Goal: Use online tool/utility: Utilize a website feature to perform a specific function

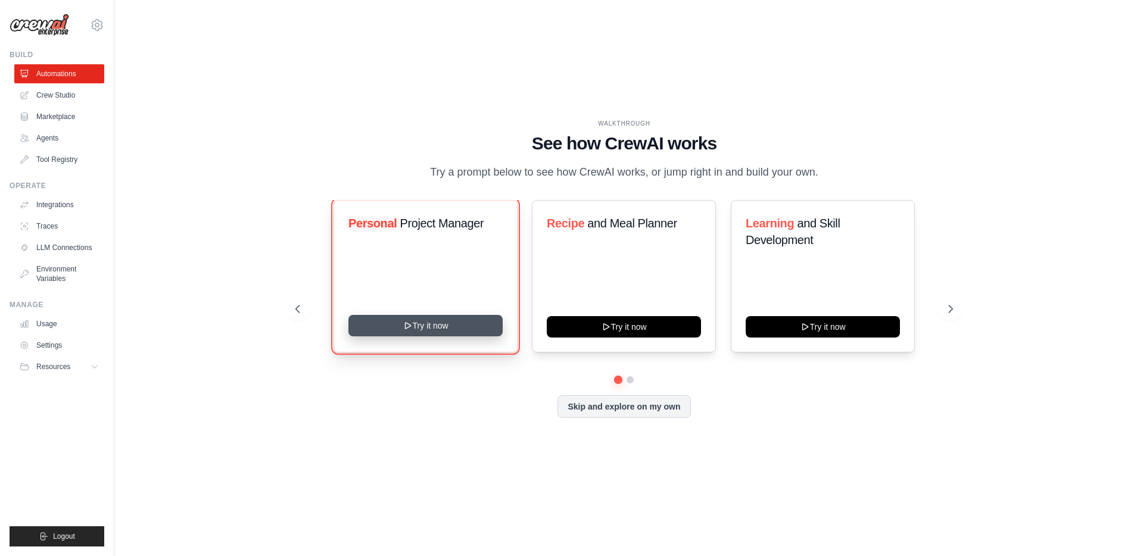
click at [460, 323] on button "Try it now" at bounding box center [425, 325] width 154 height 21
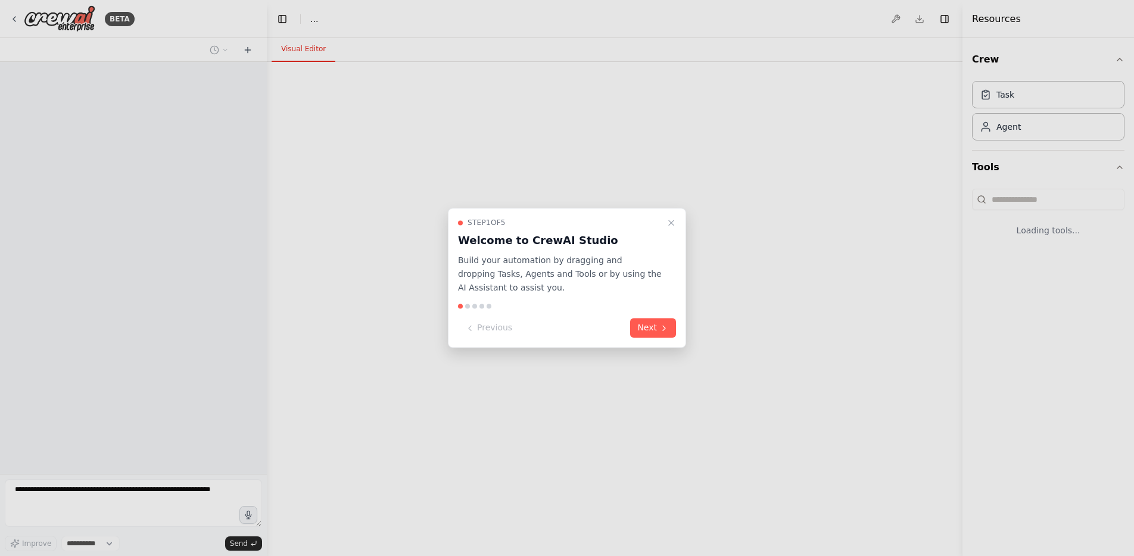
select select "****"
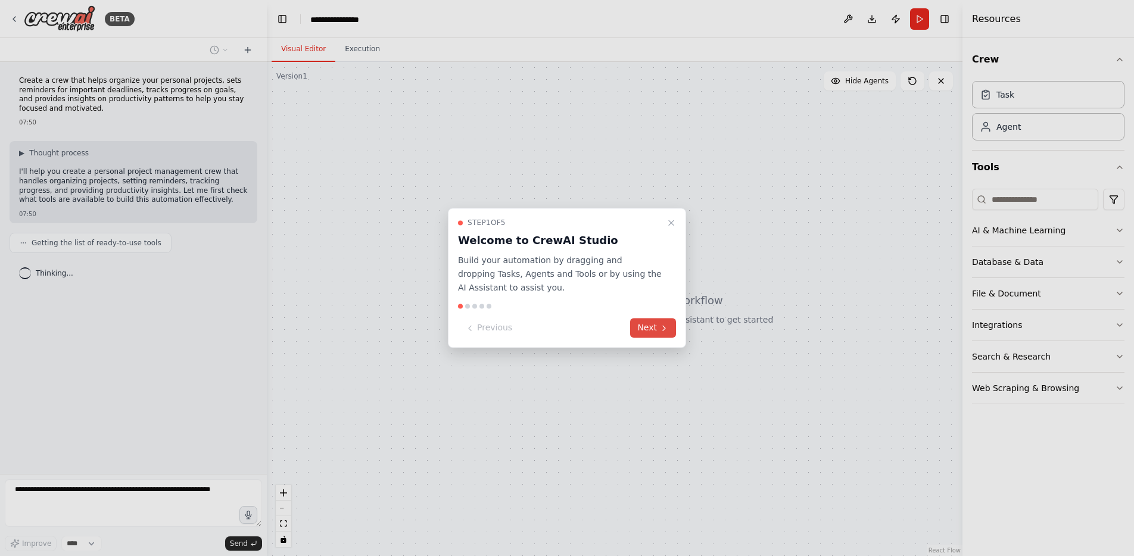
click at [653, 319] on button "Next" at bounding box center [653, 329] width 46 height 20
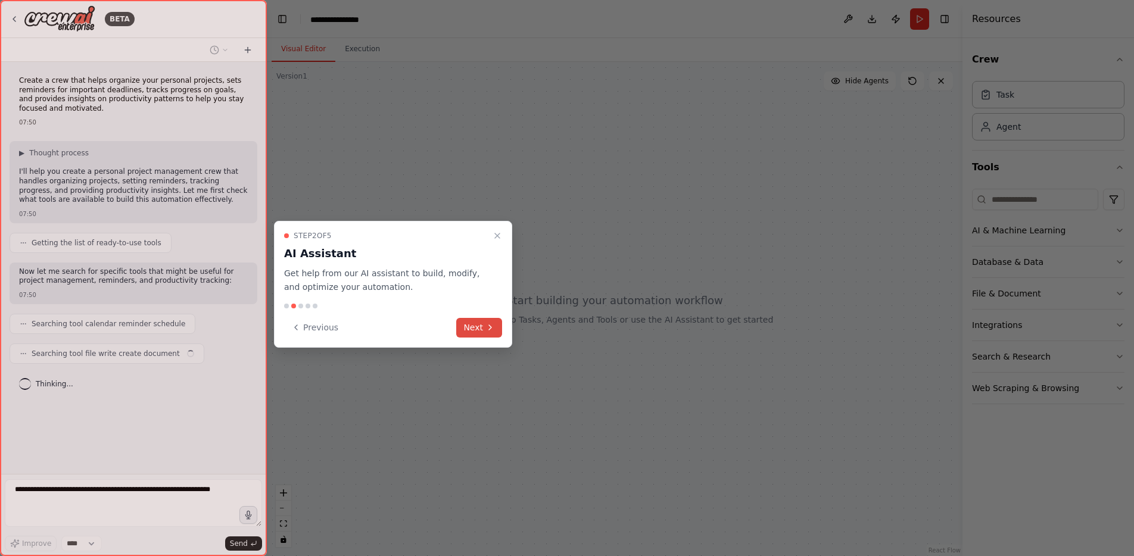
click at [483, 318] on button "Next" at bounding box center [479, 328] width 46 height 20
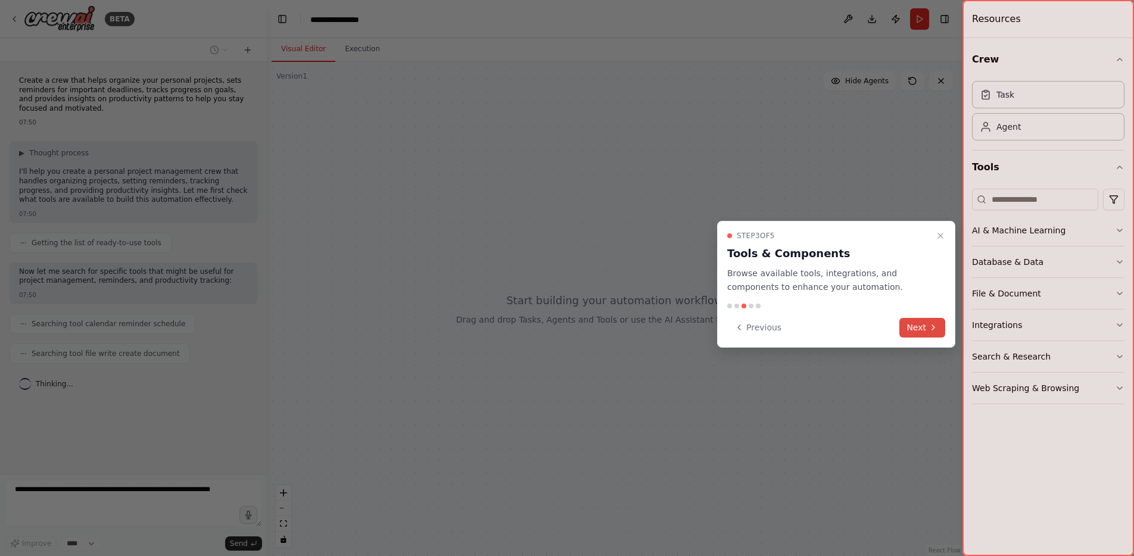
click at [925, 318] on button "Next" at bounding box center [922, 328] width 46 height 20
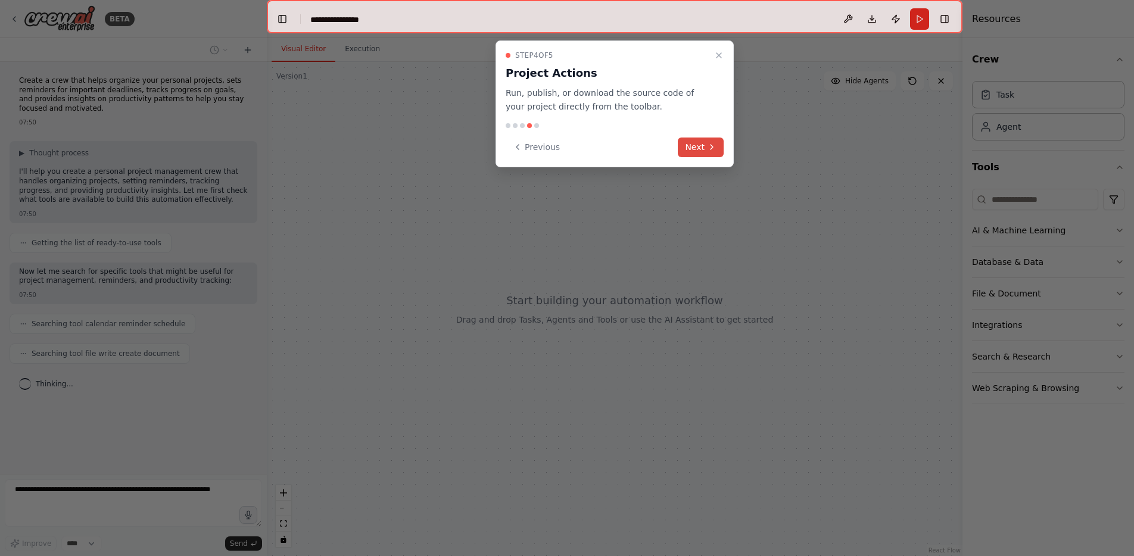
click at [703, 138] on button "Next" at bounding box center [701, 148] width 46 height 20
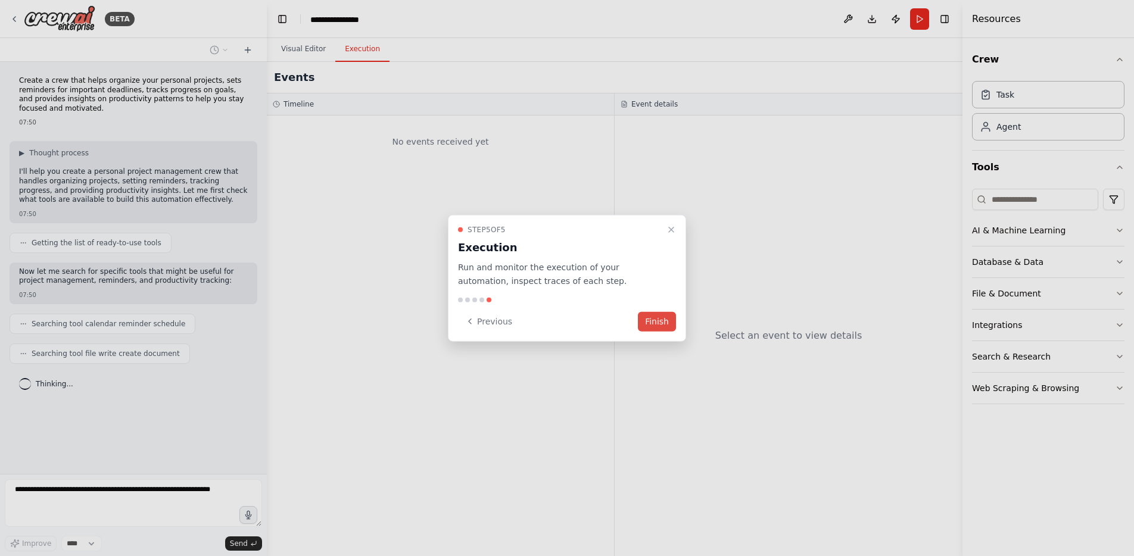
click at [662, 314] on button "Finish" at bounding box center [657, 321] width 38 height 20
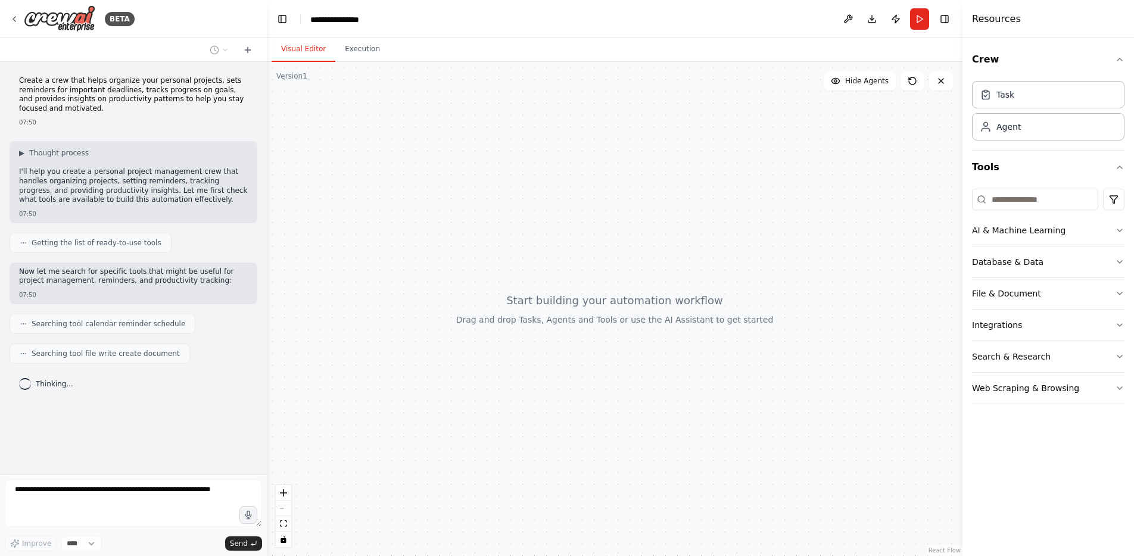
click at [688, 305] on div at bounding box center [614, 309] width 695 height 494
click at [348, 38] on button "Execution" at bounding box center [362, 49] width 54 height 25
click at [312, 46] on button "Visual Editor" at bounding box center [303, 49] width 64 height 25
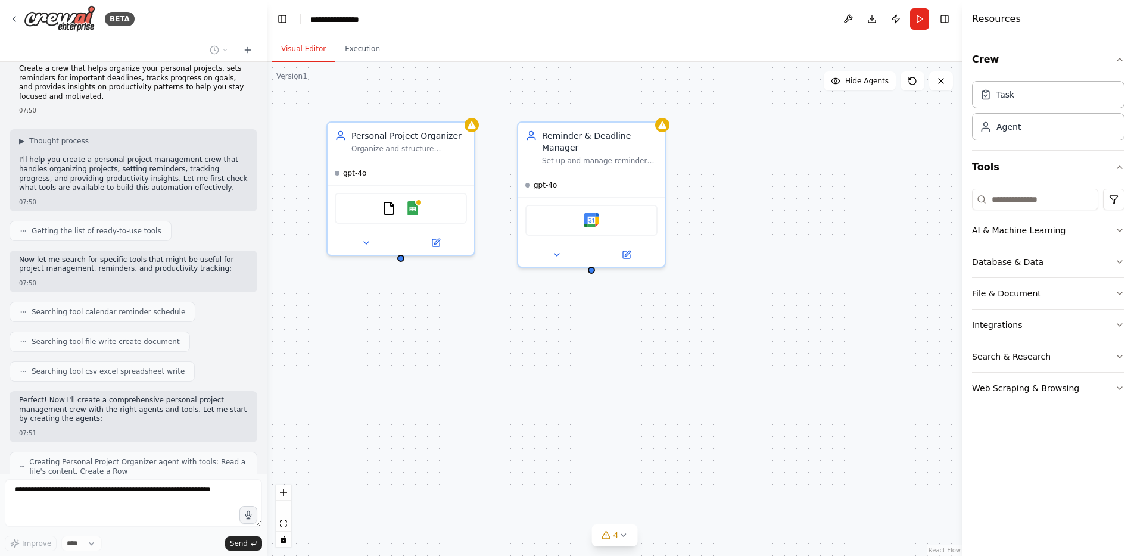
scroll to position [38, 0]
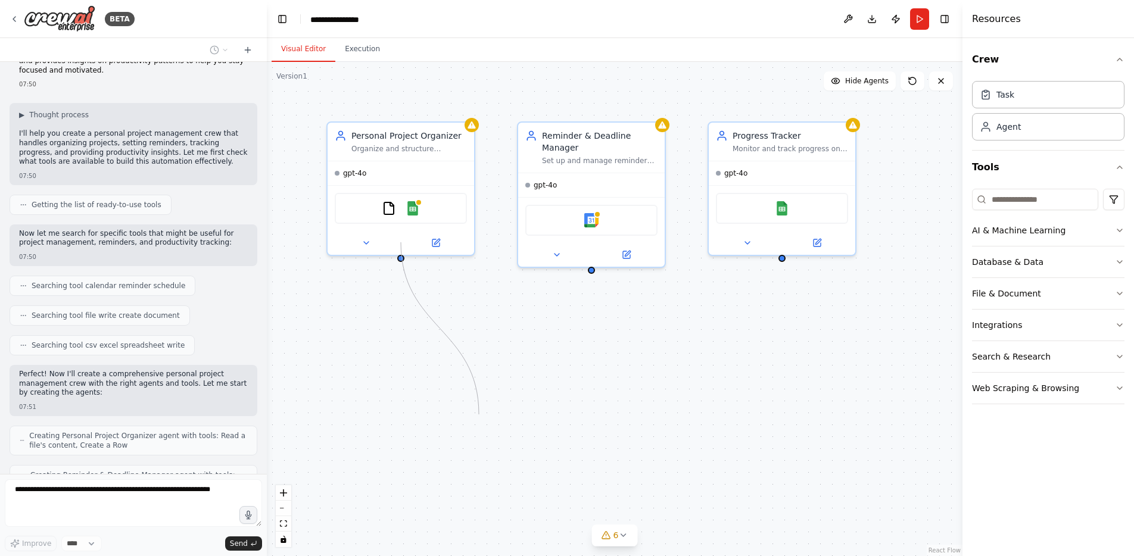
drag, startPoint x: 399, startPoint y: 236, endPoint x: 478, endPoint y: 407, distance: 188.3
click at [478, 407] on div "Personal Project Organizer Organize and structure personal projects by creating…" at bounding box center [614, 309] width 695 height 494
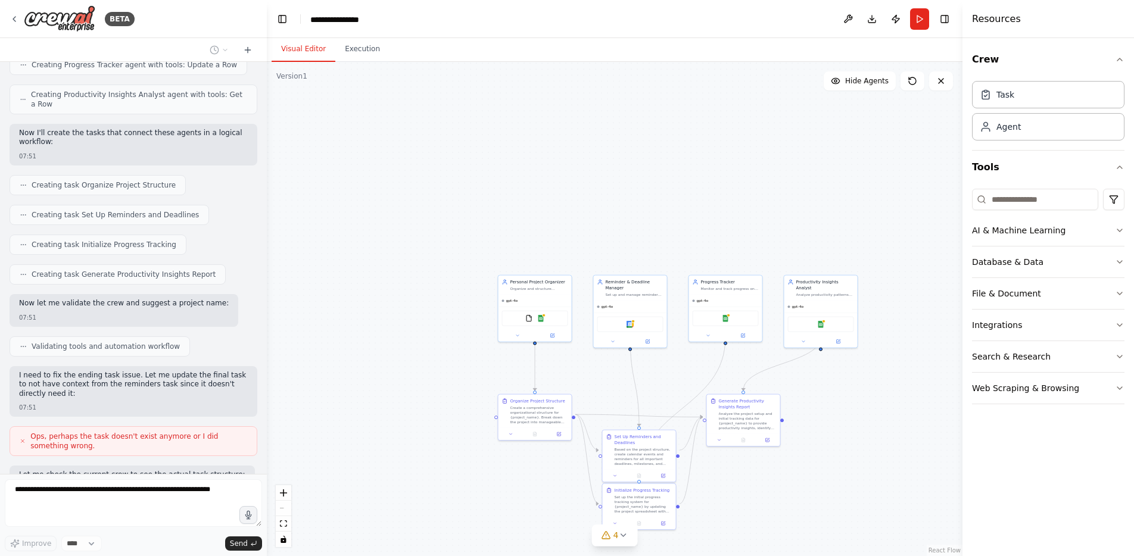
scroll to position [496, 0]
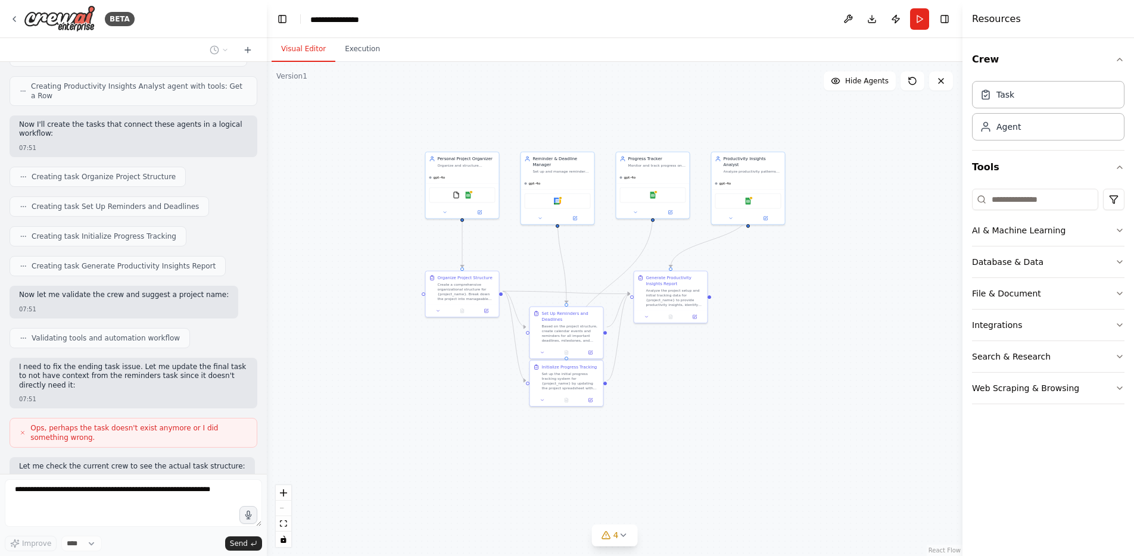
drag, startPoint x: 625, startPoint y: 190, endPoint x: 552, endPoint y: 67, distance: 143.0
click at [552, 67] on div ".deletable-edge-delete-btn { width: 20px; height: 20px; border: 0px solid #ffff…" at bounding box center [614, 309] width 695 height 494
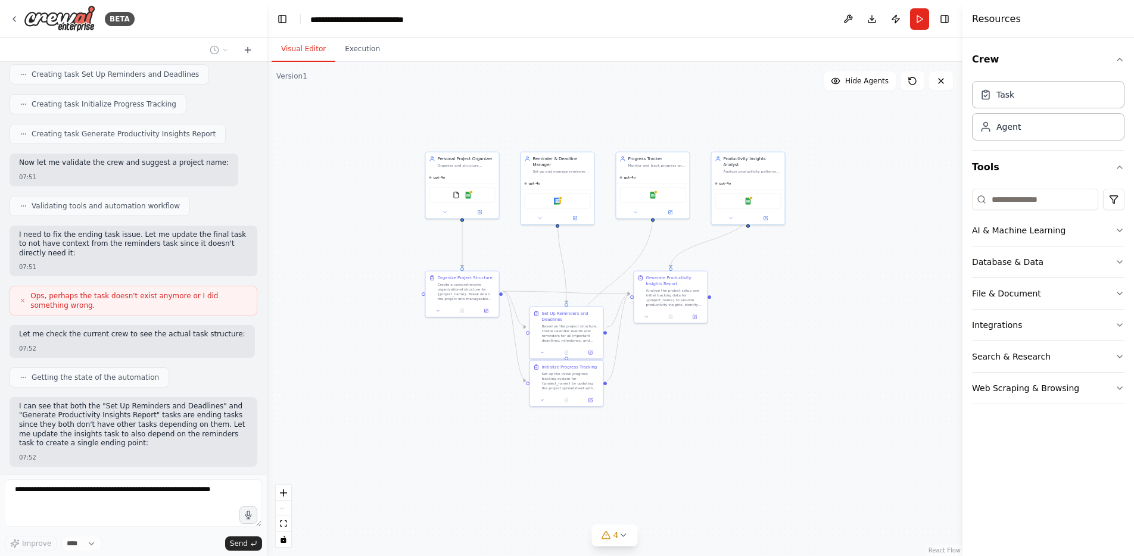
scroll to position [636, 0]
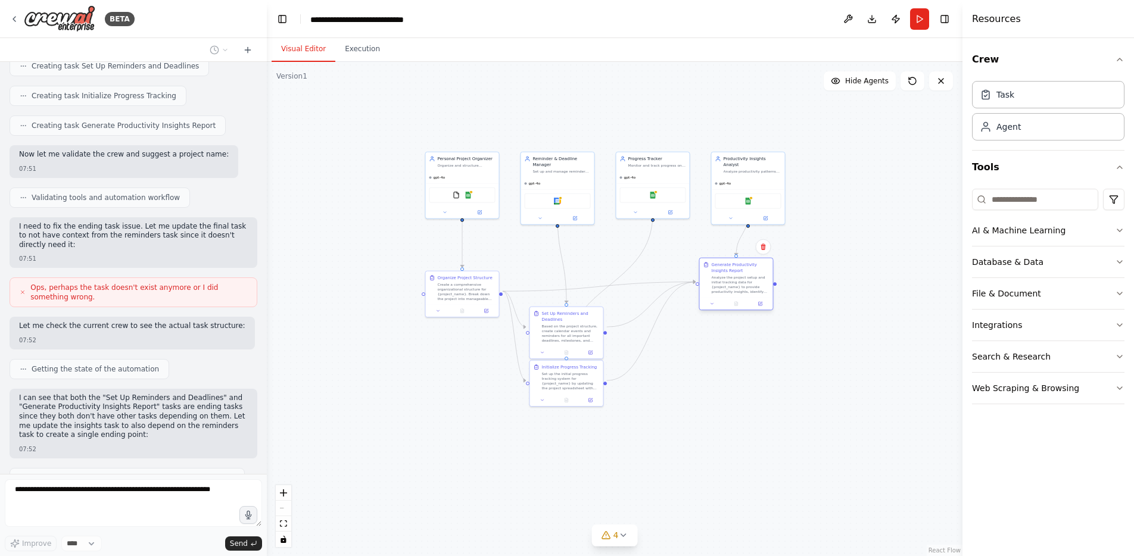
drag, startPoint x: 664, startPoint y: 294, endPoint x: 728, endPoint y: 281, distance: 65.6
click at [728, 281] on div "Generate Productivity Insights Report Analyze the project setup and initial tra…" at bounding box center [736, 277] width 73 height 39
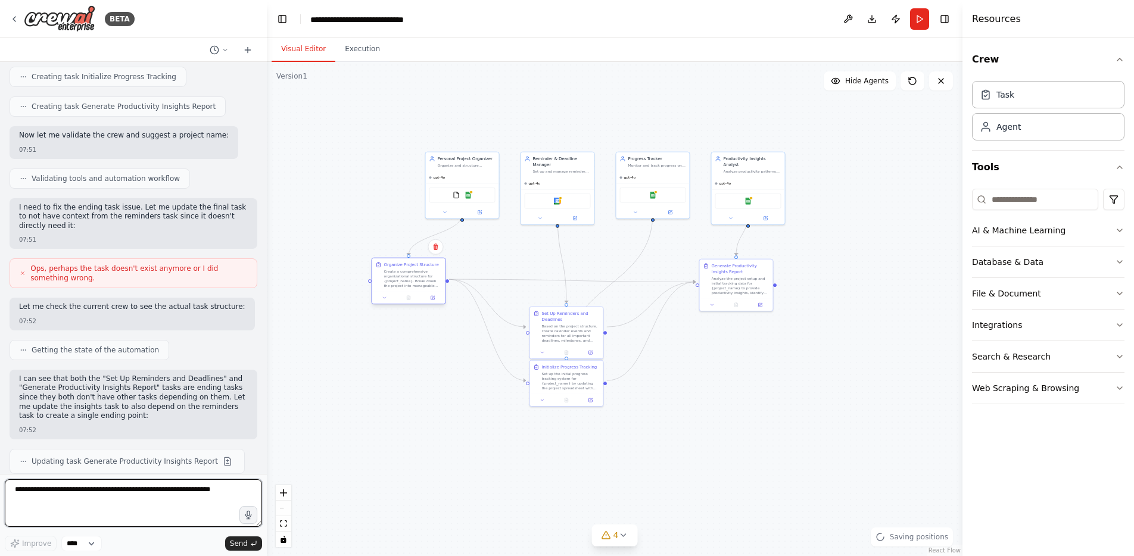
drag, startPoint x: 471, startPoint y: 292, endPoint x: 419, endPoint y: 278, distance: 54.3
click at [419, 278] on div "Organize Project Structure Create a comprehensive organizational structure for …" at bounding box center [408, 281] width 74 height 47
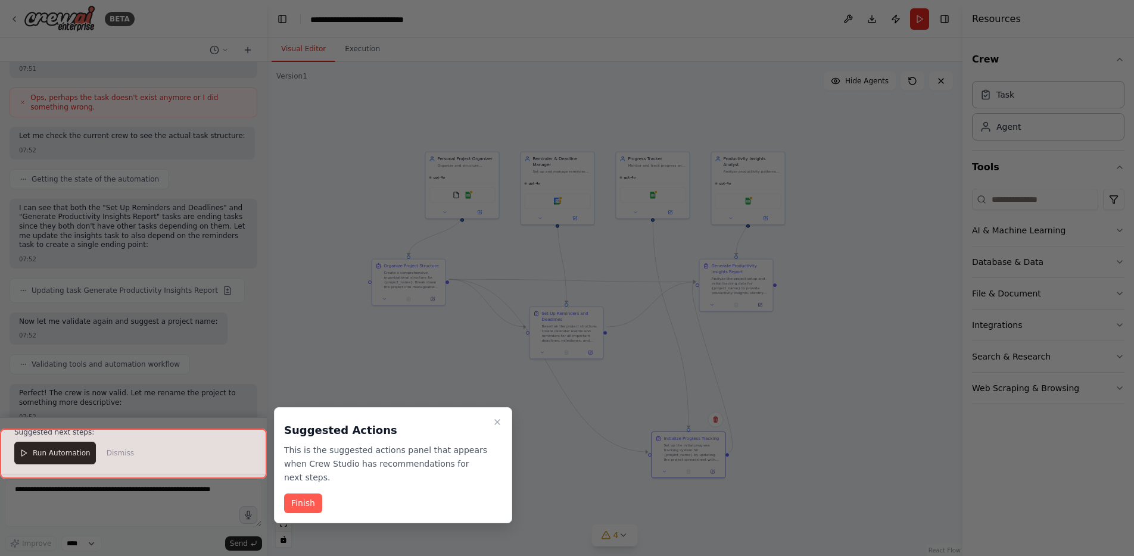
drag, startPoint x: 545, startPoint y: 382, endPoint x: 668, endPoint y: 448, distance: 139.3
click at [668, 448] on div "BETA Create a crew that helps organize your personal projects, sets reminders f…" at bounding box center [567, 278] width 1134 height 556
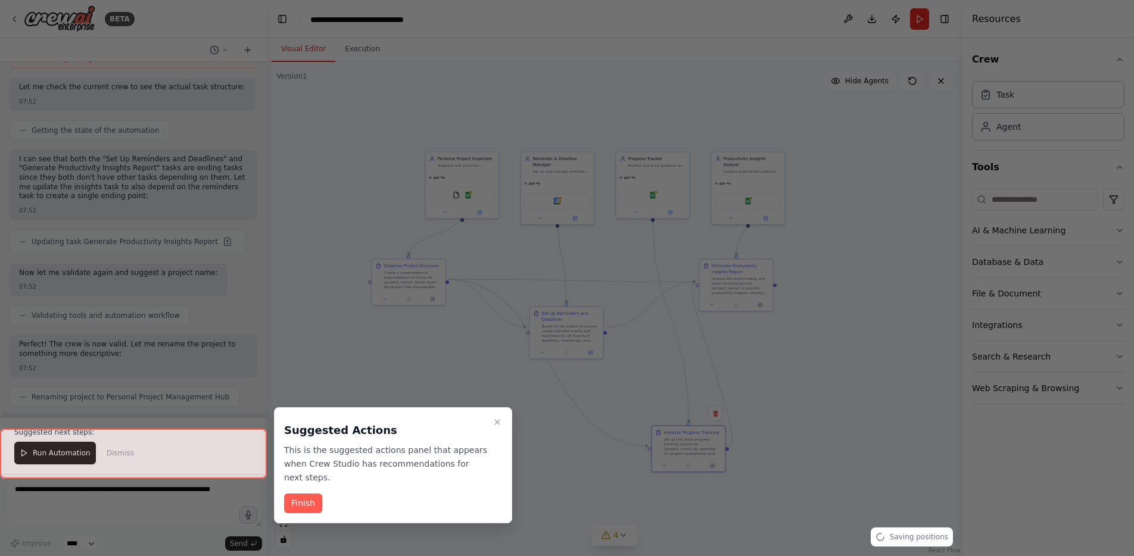
drag, startPoint x: 538, startPoint y: 347, endPoint x: 530, endPoint y: 395, distance: 48.3
click at [530, 395] on div at bounding box center [567, 278] width 1134 height 556
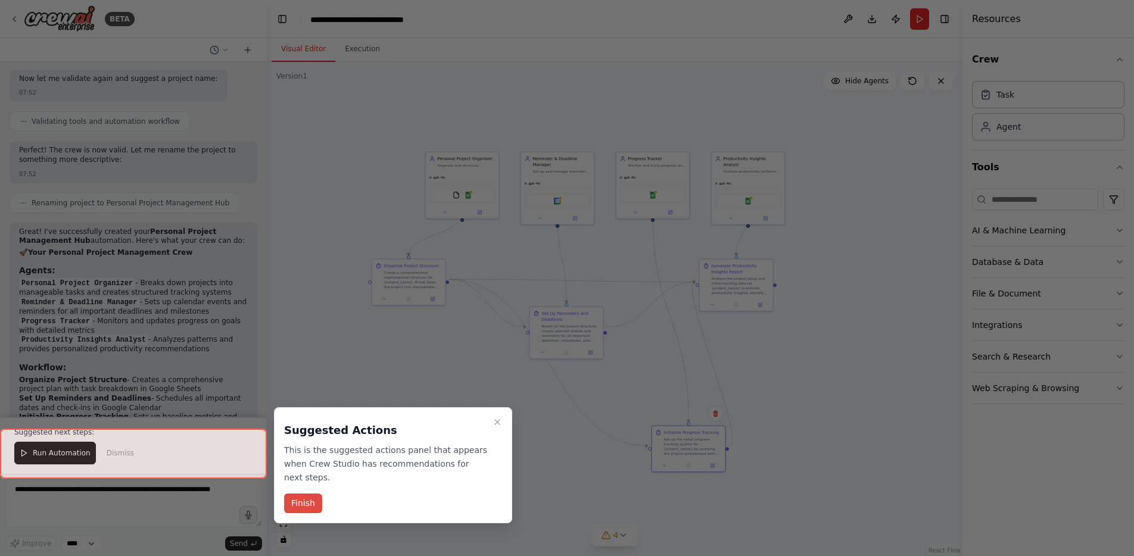
scroll to position [1078, 0]
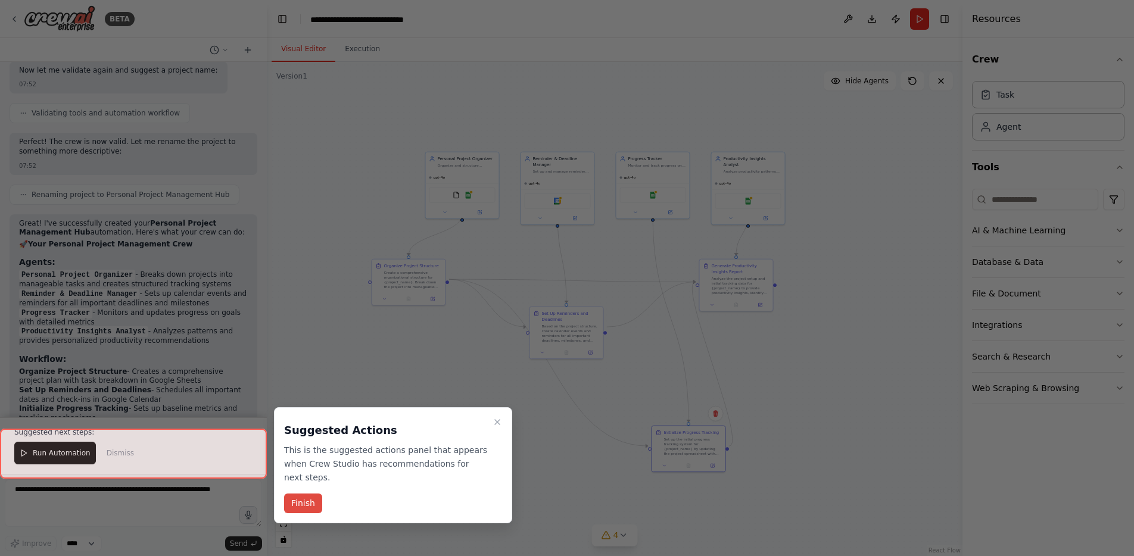
click at [304, 494] on button "Finish" at bounding box center [303, 504] width 38 height 20
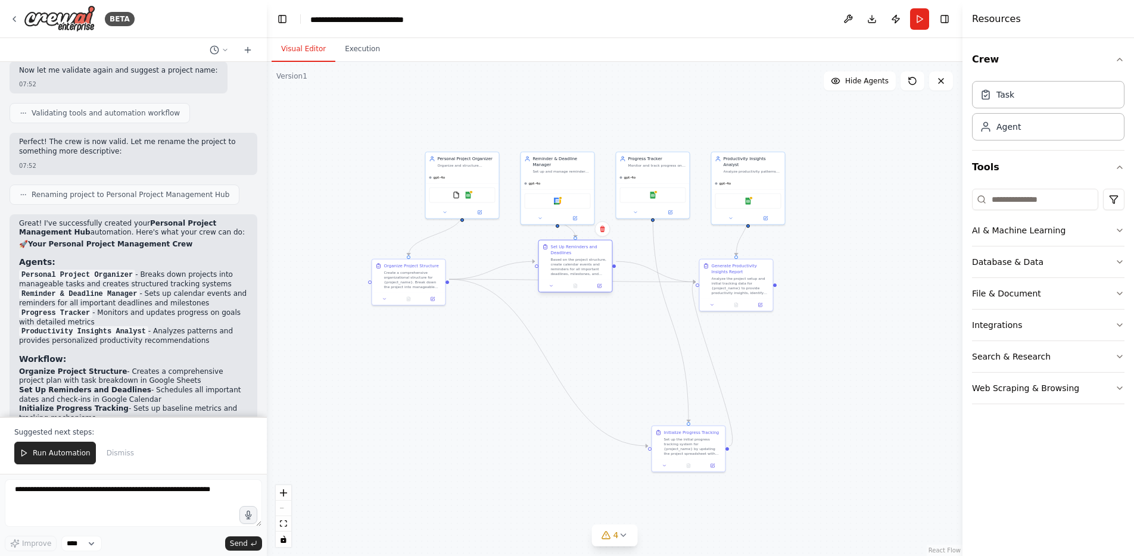
drag, startPoint x: 539, startPoint y: 341, endPoint x: 559, endPoint y: 260, distance: 83.5
click at [560, 259] on div "Set Up Reminders and Deadlines Based on the project structure, create calendar …" at bounding box center [575, 260] width 73 height 39
click at [754, 401] on div ".deletable-edge-delete-btn { width: 20px; height: 20px; border: 0px solid #ffff…" at bounding box center [614, 309] width 695 height 494
drag, startPoint x: 735, startPoint y: 267, endPoint x: 760, endPoint y: 348, distance: 84.6
click at [760, 348] on div "Generate Productivity Insights Report Analyze the project setup and initial tra…" at bounding box center [764, 361] width 58 height 32
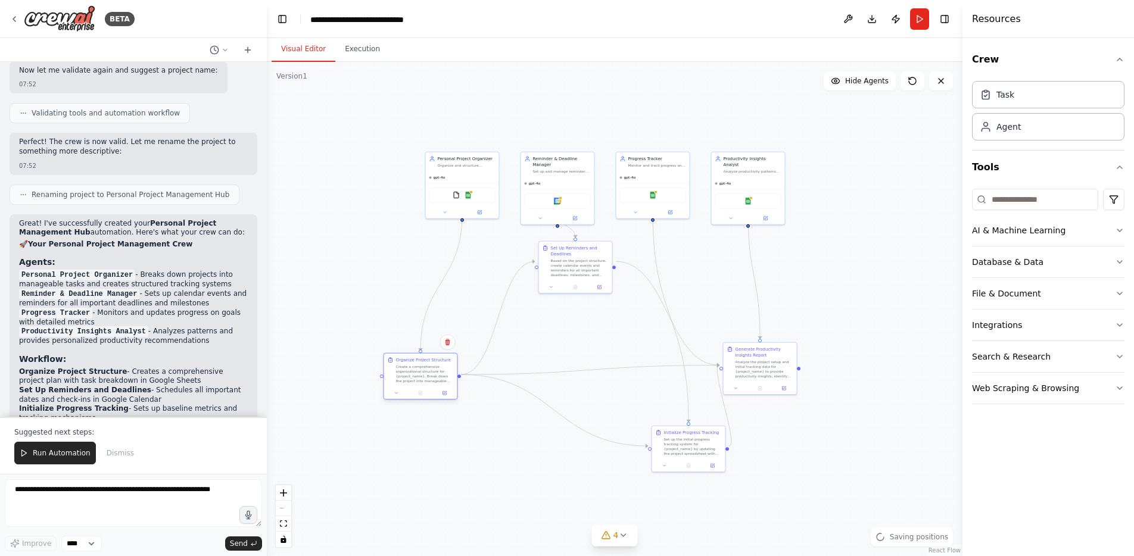
drag, startPoint x: 413, startPoint y: 298, endPoint x: 426, endPoint y: 373, distance: 76.6
click at [426, 373] on div "Organize Project Structure Create a comprehensive organizational structure for …" at bounding box center [420, 370] width 73 height 33
drag, startPoint x: 689, startPoint y: 444, endPoint x: 569, endPoint y: 435, distance: 121.2
click at [569, 435] on div "Initialize Progress Tracking Set up the initial progress tracking system for {p…" at bounding box center [569, 435] width 73 height 33
drag, startPoint x: 423, startPoint y: 349, endPoint x: 425, endPoint y: 319, distance: 31.0
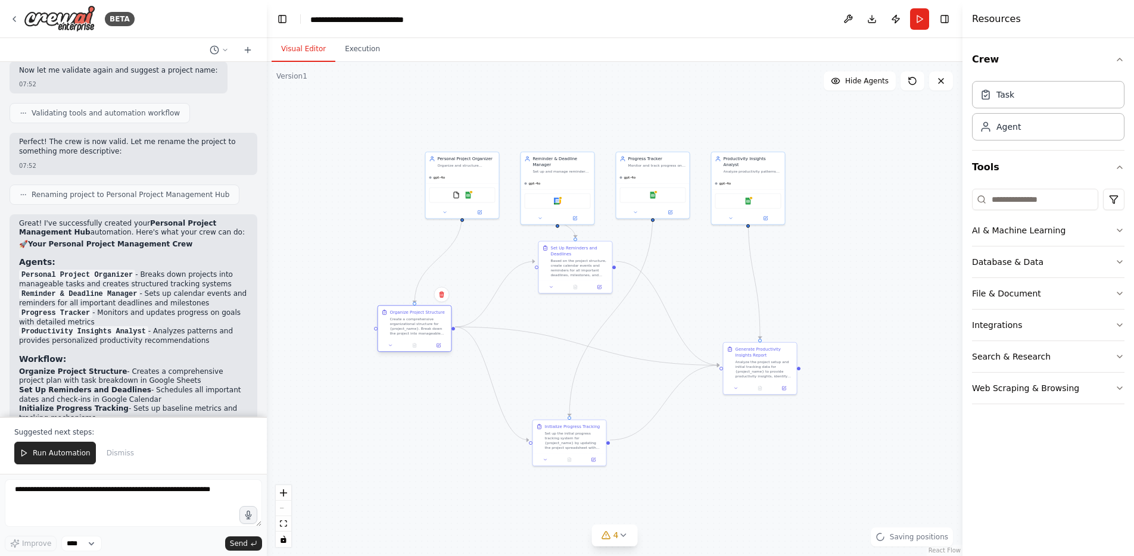
click at [425, 319] on div "Create a comprehensive organizational structure for {project_name}. Break down …" at bounding box center [419, 326] width 58 height 19
drag, startPoint x: 765, startPoint y: 335, endPoint x: 758, endPoint y: 314, distance: 21.3
click at [758, 317] on div "Analyze the project setup and initial tracking data for {project_name} to provi…" at bounding box center [758, 326] width 58 height 19
drag, startPoint x: 601, startPoint y: 406, endPoint x: 594, endPoint y: 387, distance: 20.3
click at [594, 387] on div "Initialize Progress Tracking Set up the initial progress tracking system for {p…" at bounding box center [581, 387] width 73 height 33
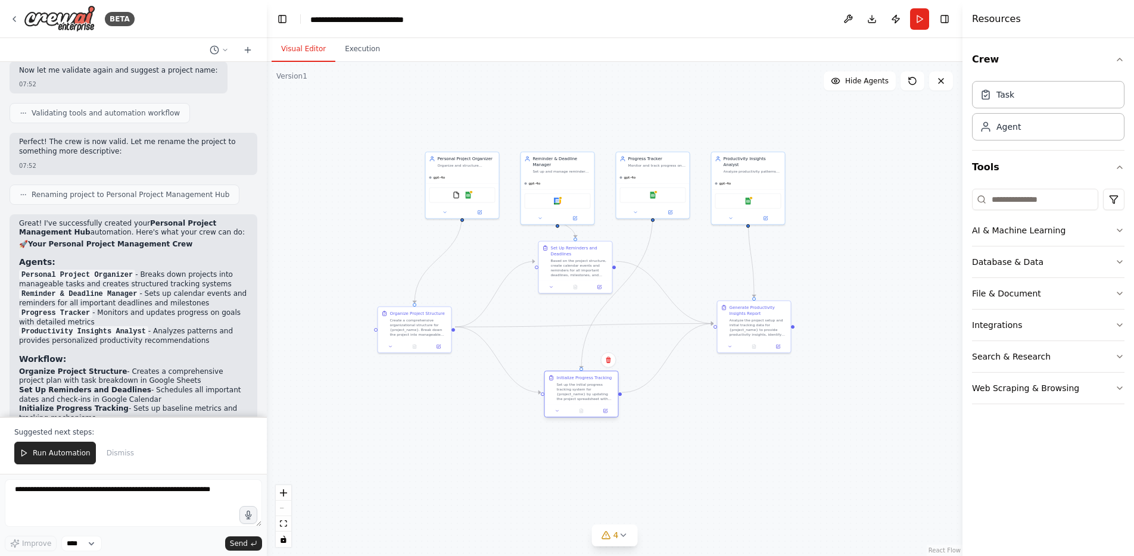
click at [557, 405] on div at bounding box center [581, 411] width 73 height 13
click at [563, 382] on div "Set up the initial progress tracking system for {project_name} by updating the …" at bounding box center [580, 391] width 58 height 19
click at [654, 475] on div ".deletable-edge-delete-btn { width: 20px; height: 20px; border: 0px solid #ffff…" at bounding box center [614, 309] width 695 height 494
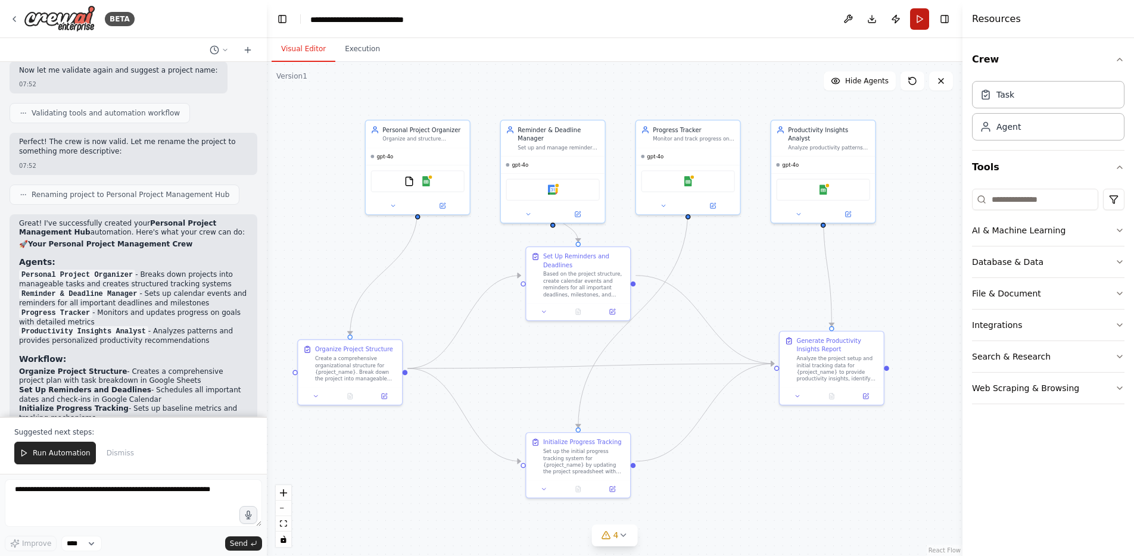
click at [929, 20] on button "Run" at bounding box center [919, 18] width 19 height 21
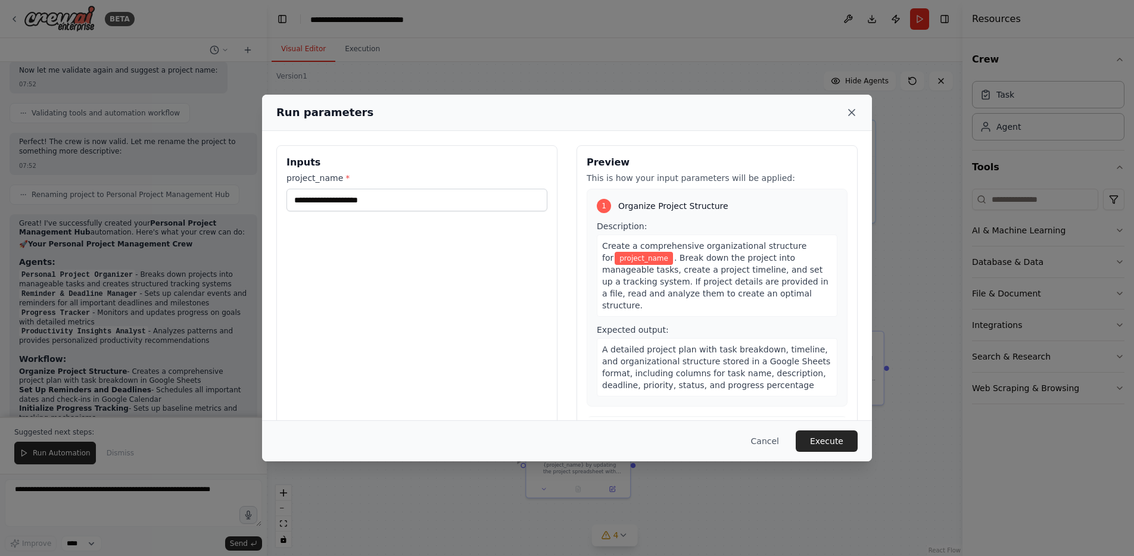
click at [848, 111] on icon at bounding box center [851, 113] width 6 height 6
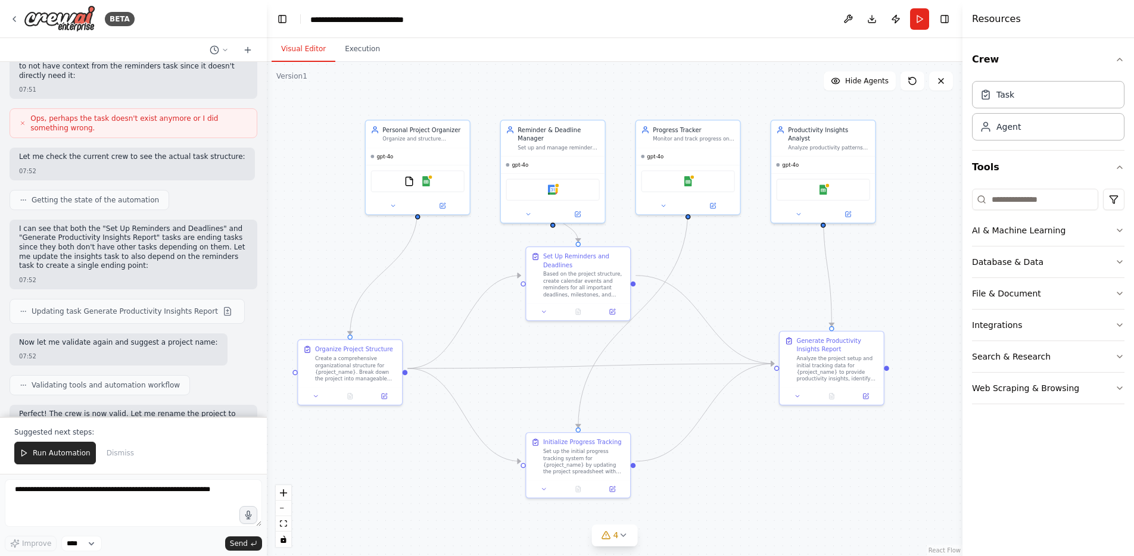
scroll to position [519, 0]
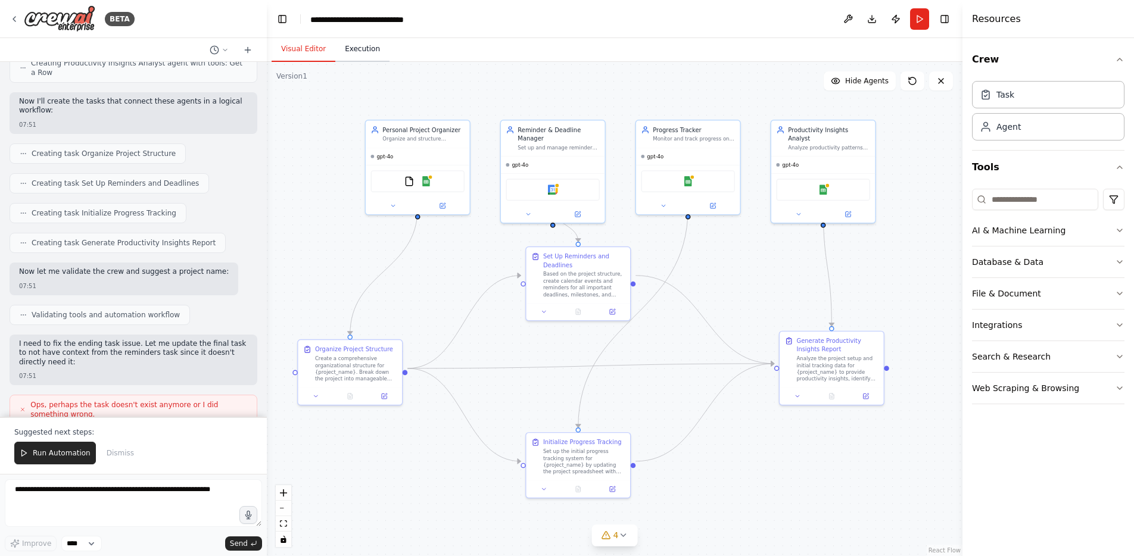
click at [354, 48] on button "Execution" at bounding box center [362, 49] width 54 height 25
click at [320, 51] on button "Visual Editor" at bounding box center [303, 49] width 64 height 25
click at [924, 21] on button "Run" at bounding box center [919, 18] width 19 height 21
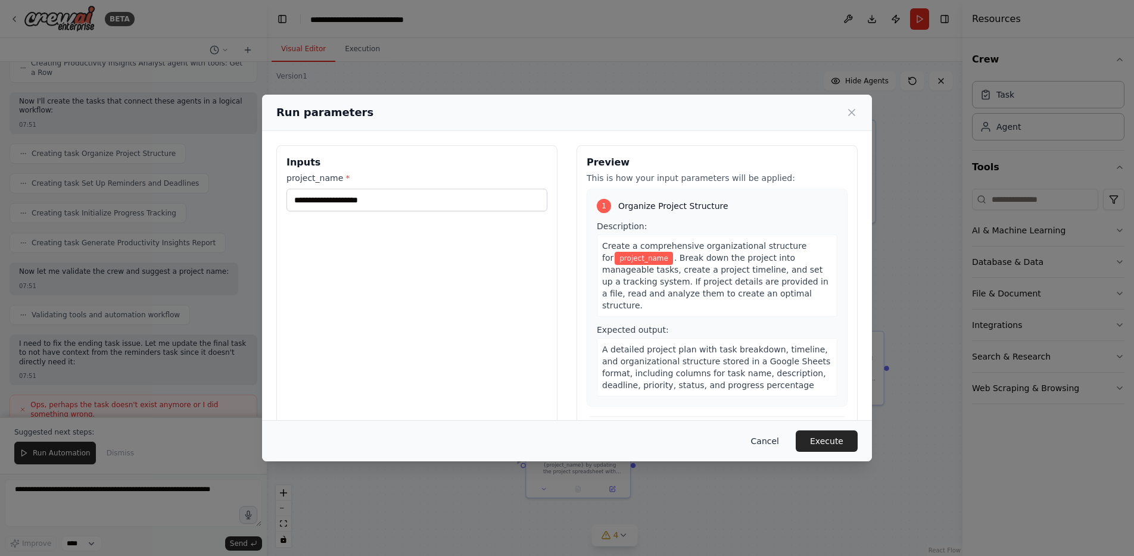
click at [750, 448] on button "Cancel" at bounding box center [764, 440] width 47 height 21
